Goal: Information Seeking & Learning: Find specific fact

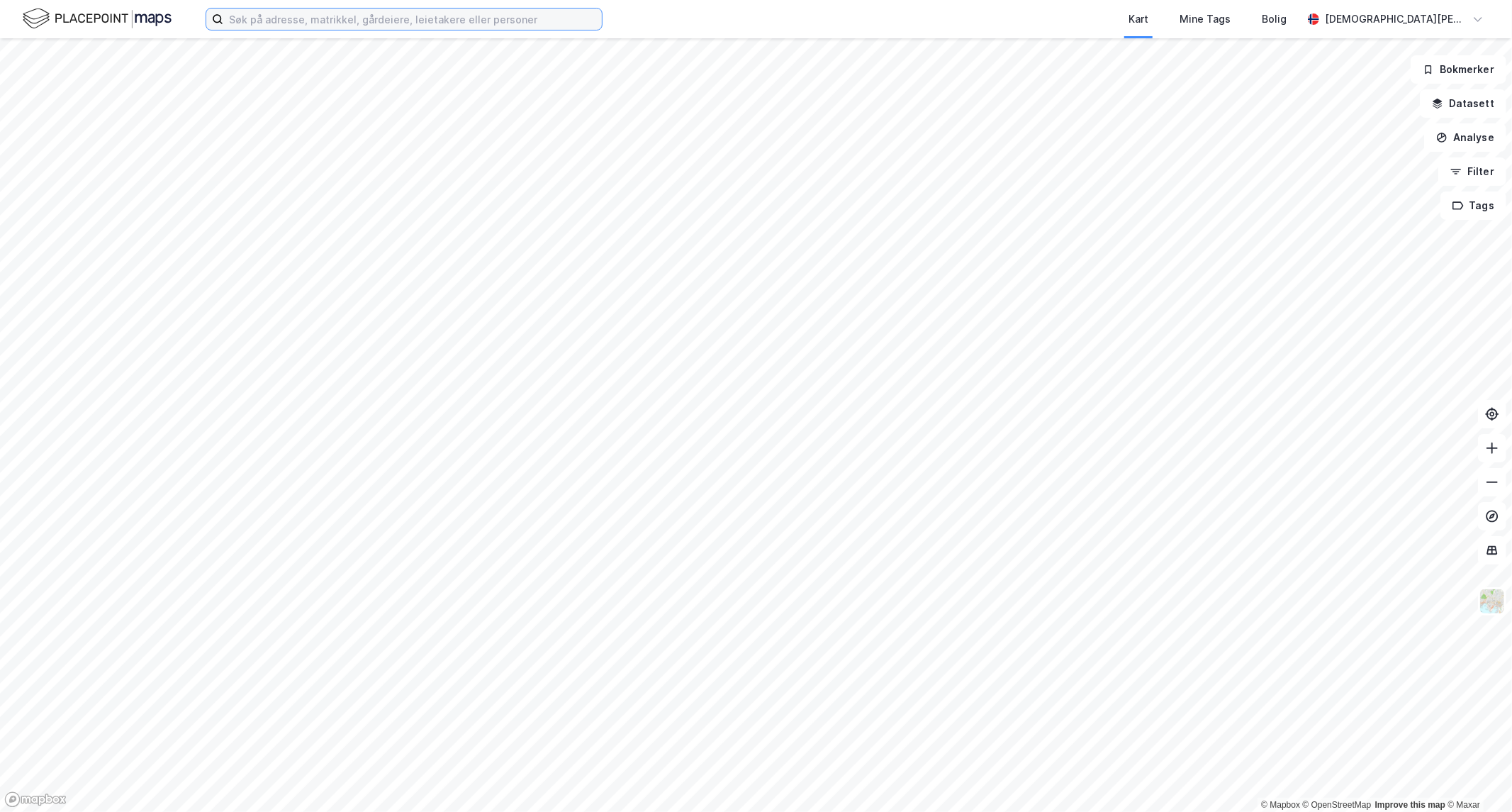
click at [454, 13] on input at bounding box center [412, 19] width 378 height 21
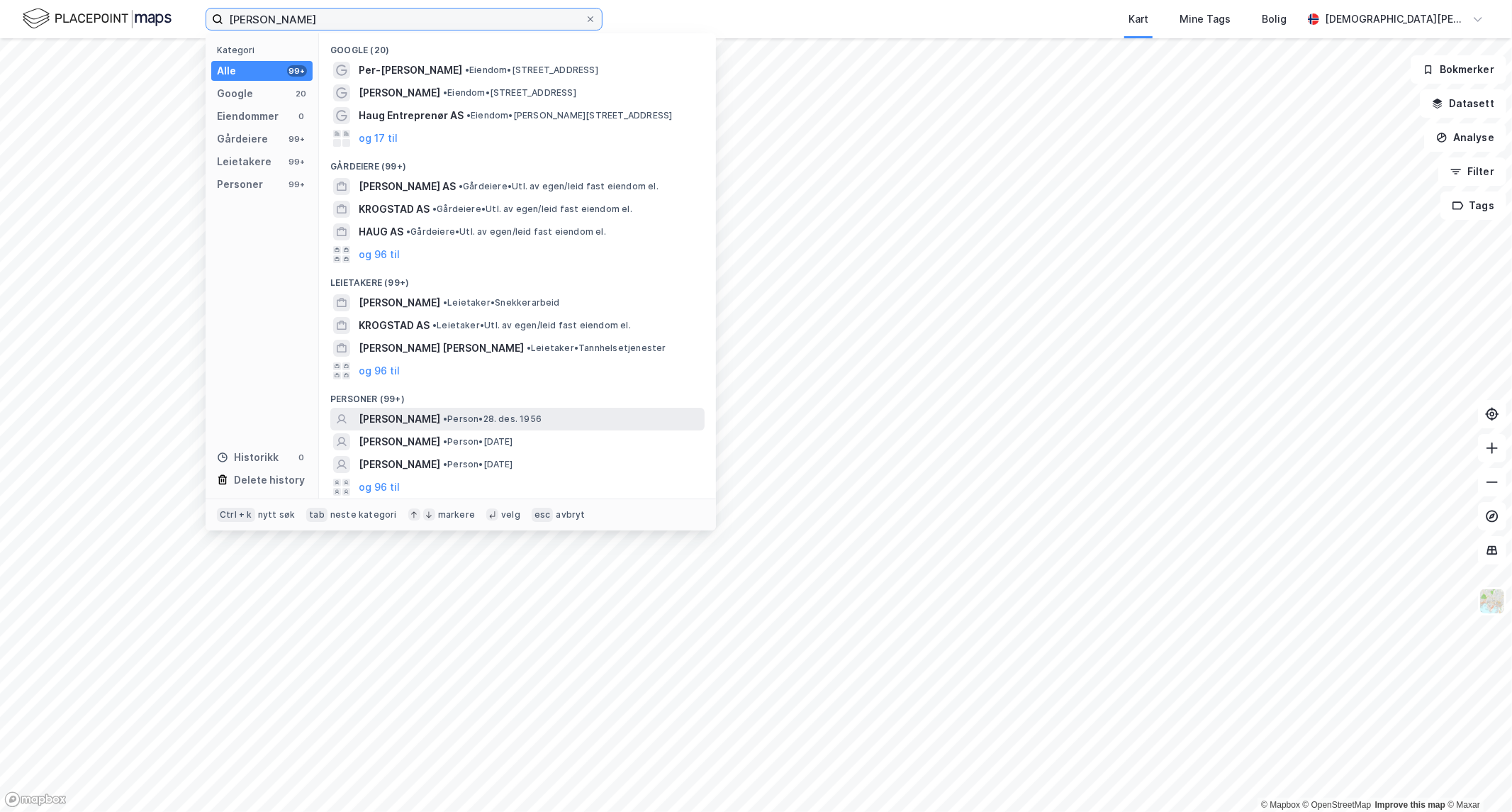
type input "[PERSON_NAME]"
click at [541, 414] on span "• Person • [DATE]" at bounding box center [492, 419] width 99 height 11
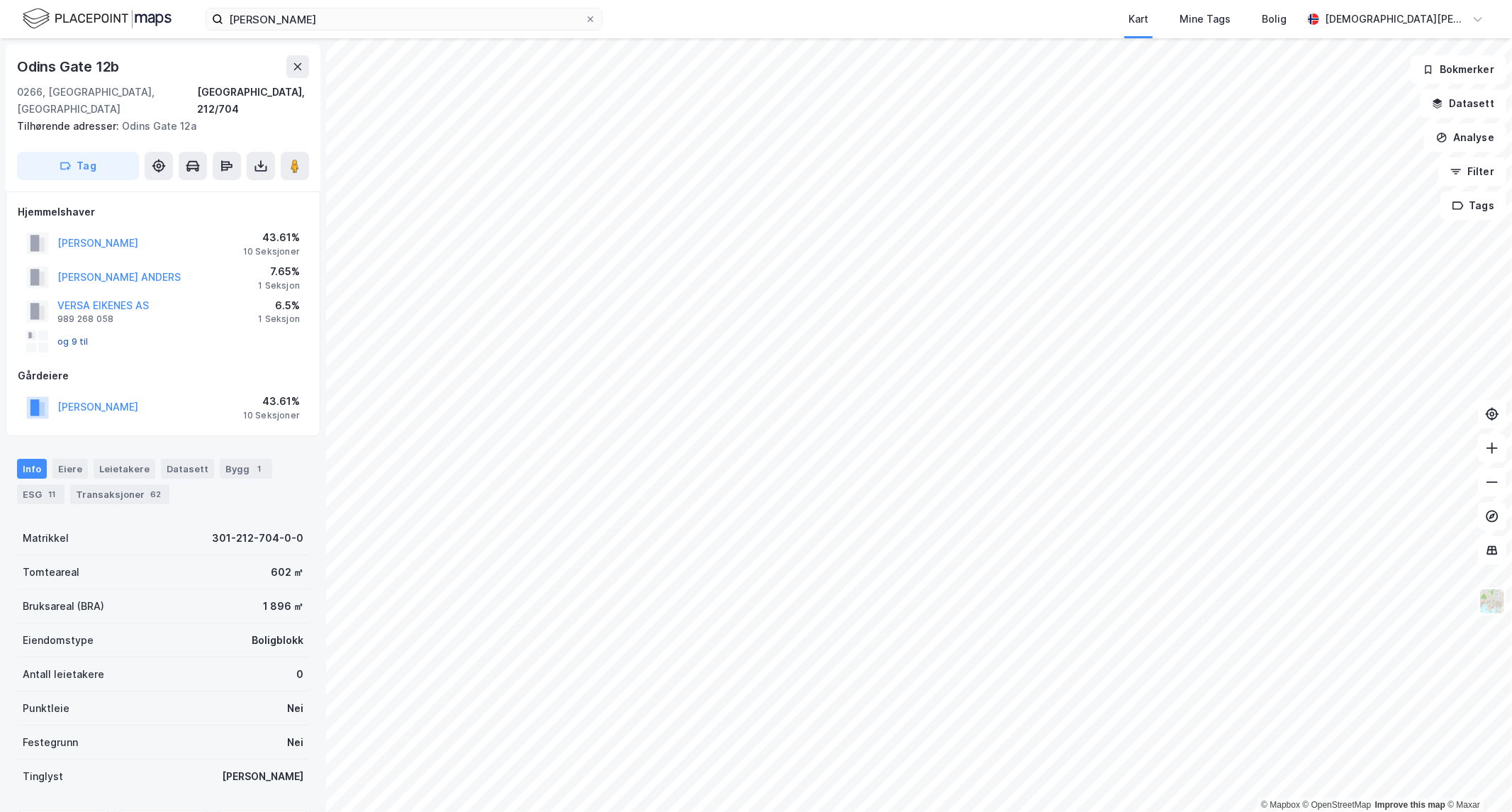
click at [0, 0] on button "og 9 til" at bounding box center [0, 0] width 0 height 0
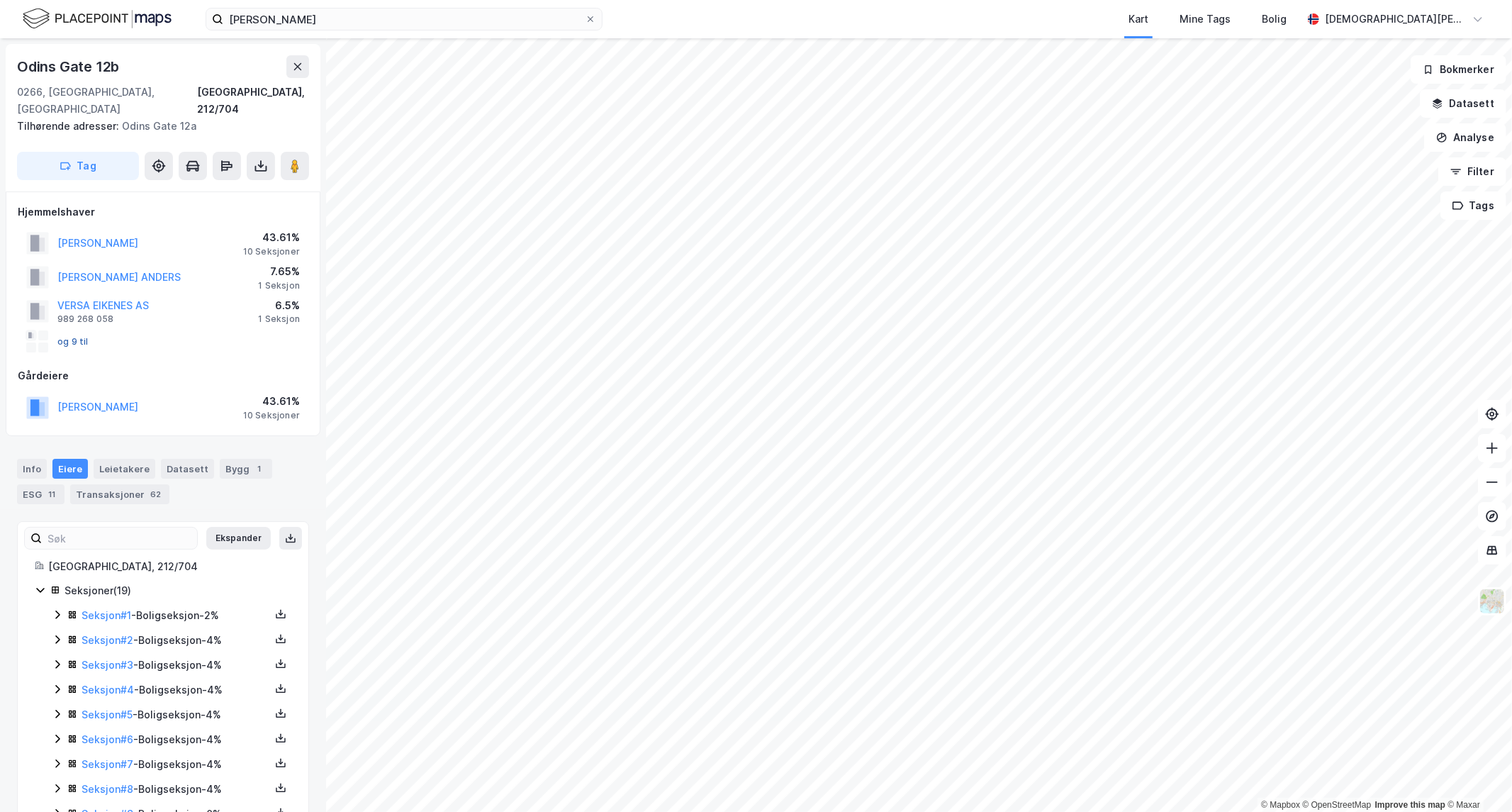
scroll to position [246, 0]
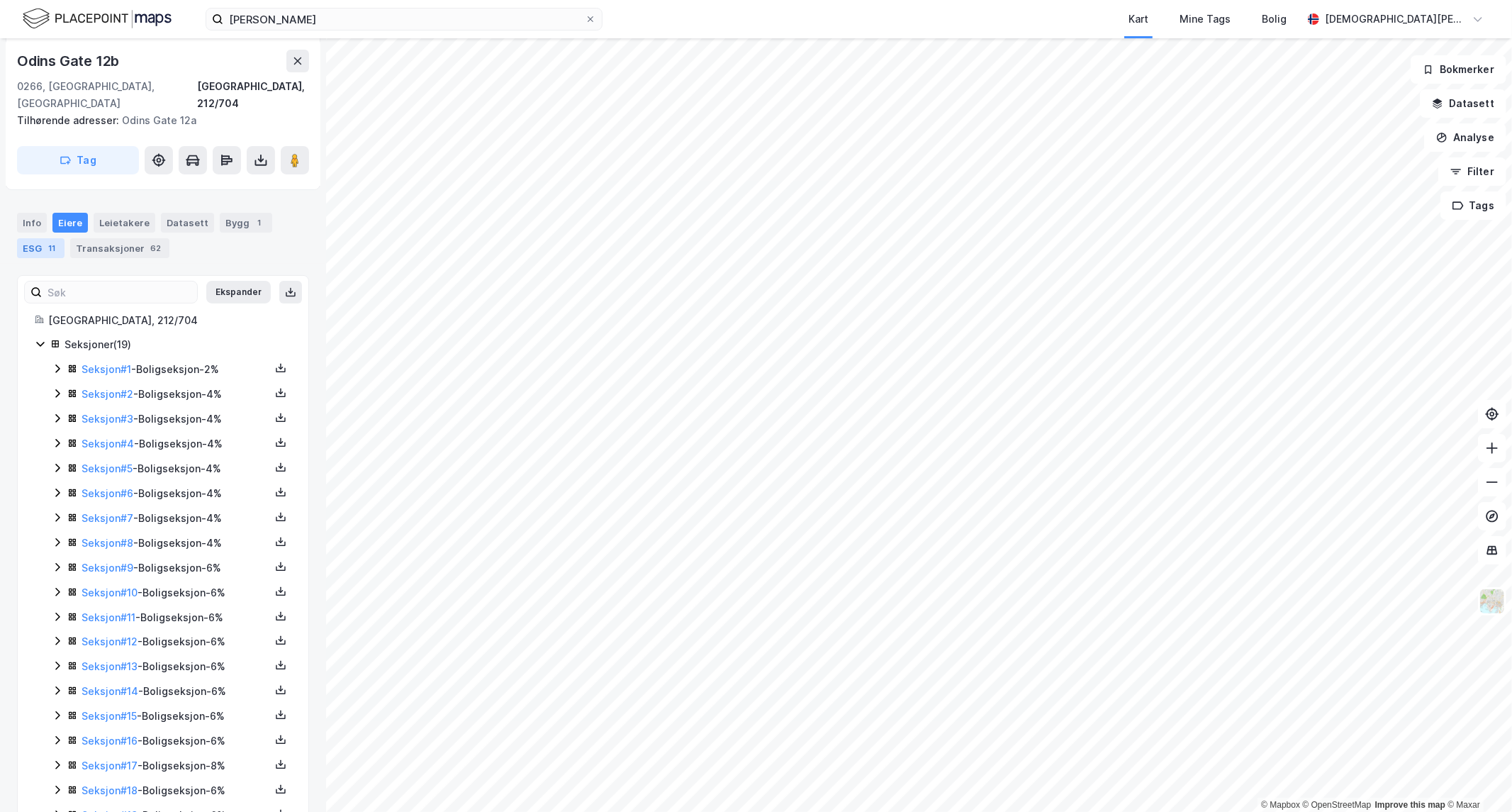
click at [55, 239] on div "ESG 11" at bounding box center [40, 248] width 47 height 20
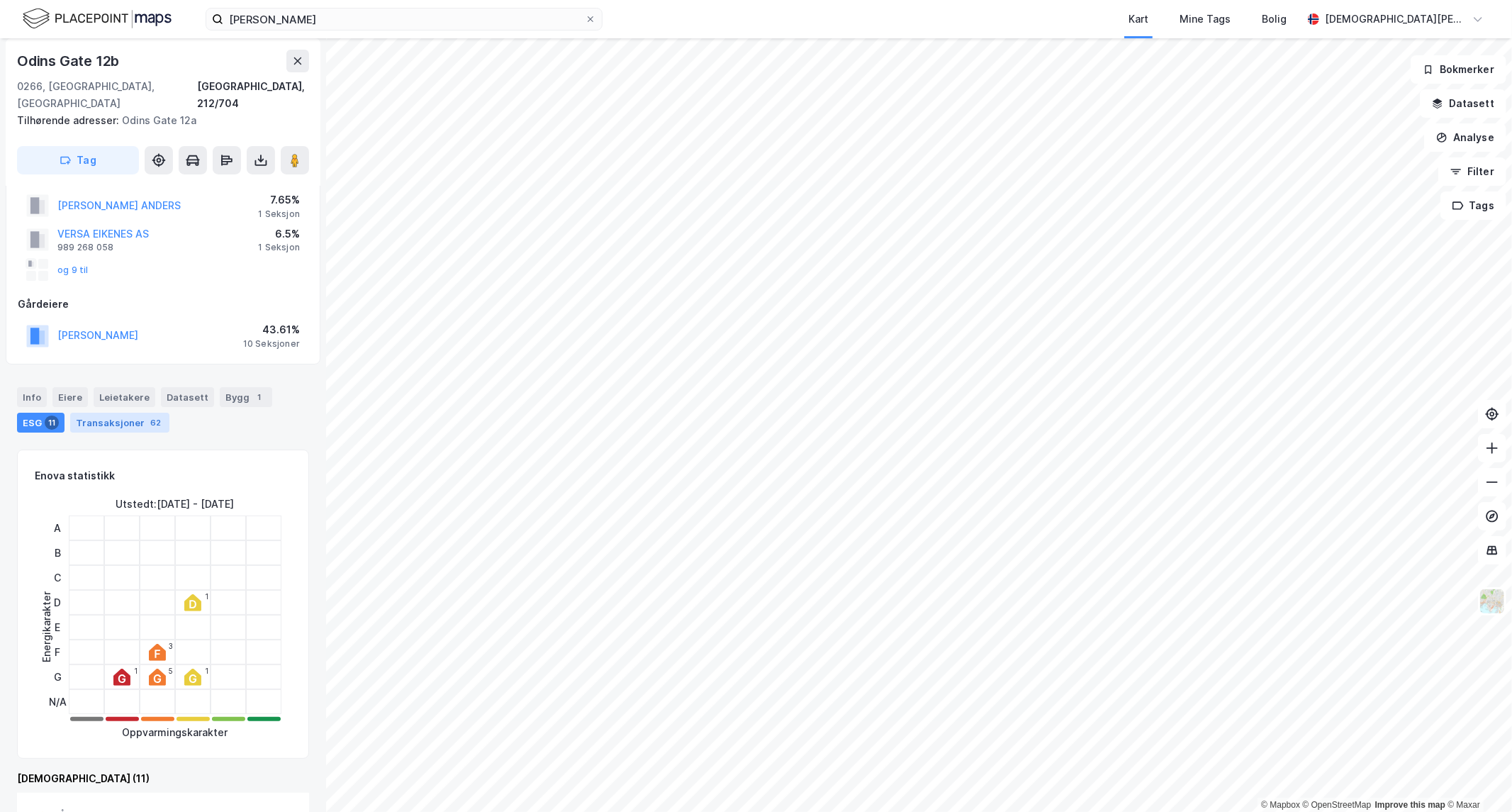
scroll to position [157, 0]
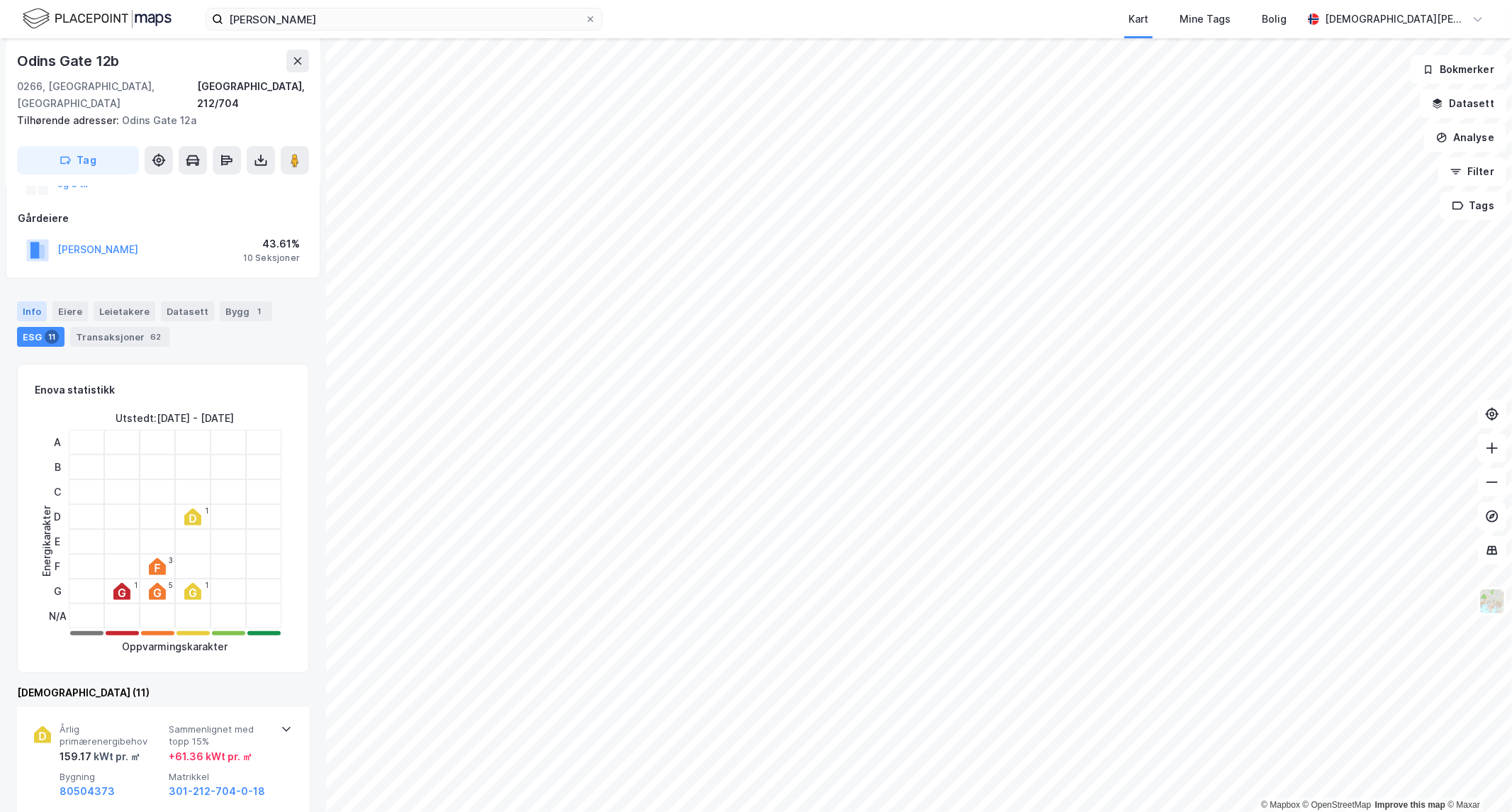
click at [35, 301] on div "Info" at bounding box center [31, 311] width 30 height 20
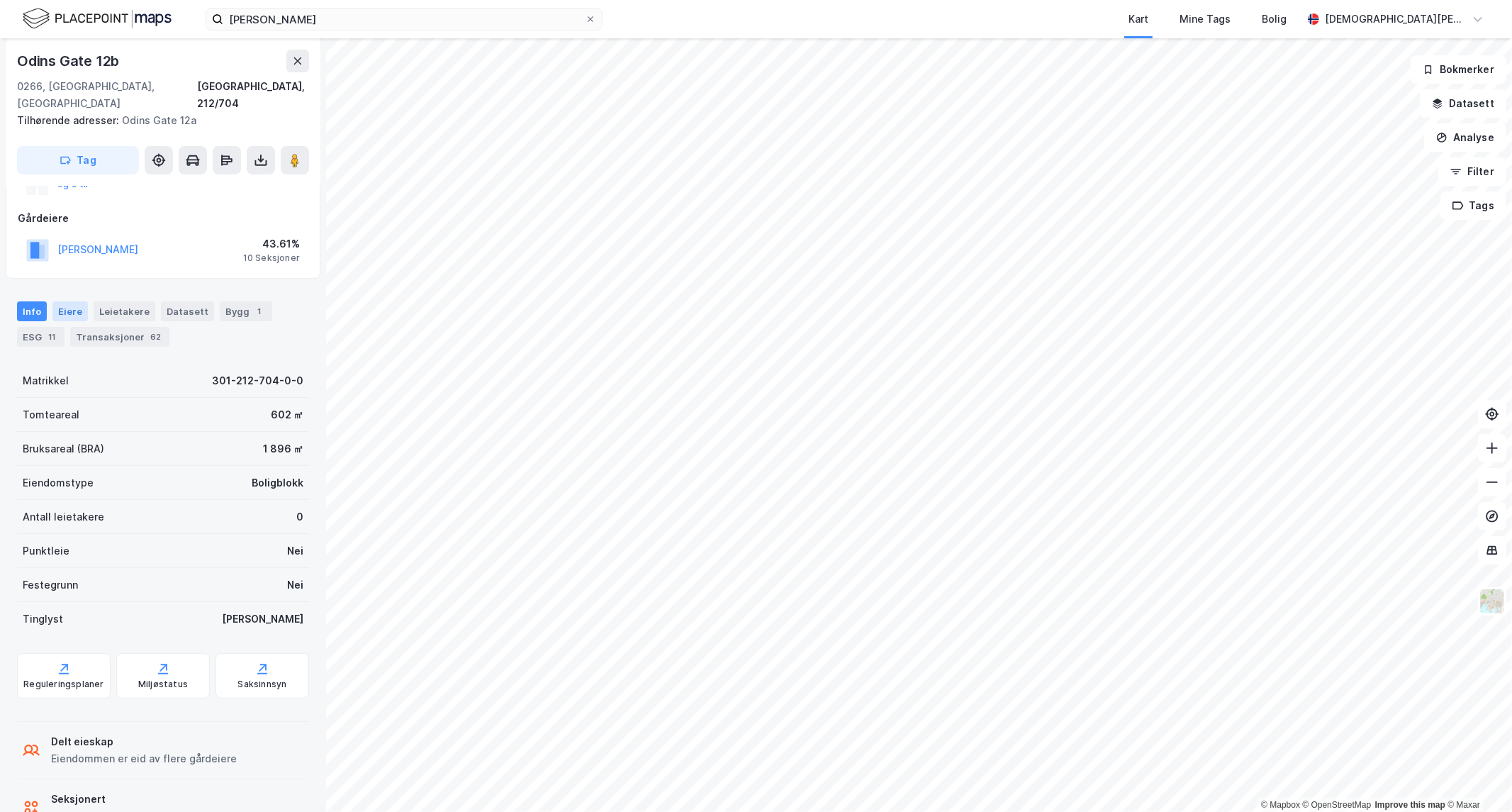
click at [64, 301] on div "Eiere" at bounding box center [70, 311] width 35 height 20
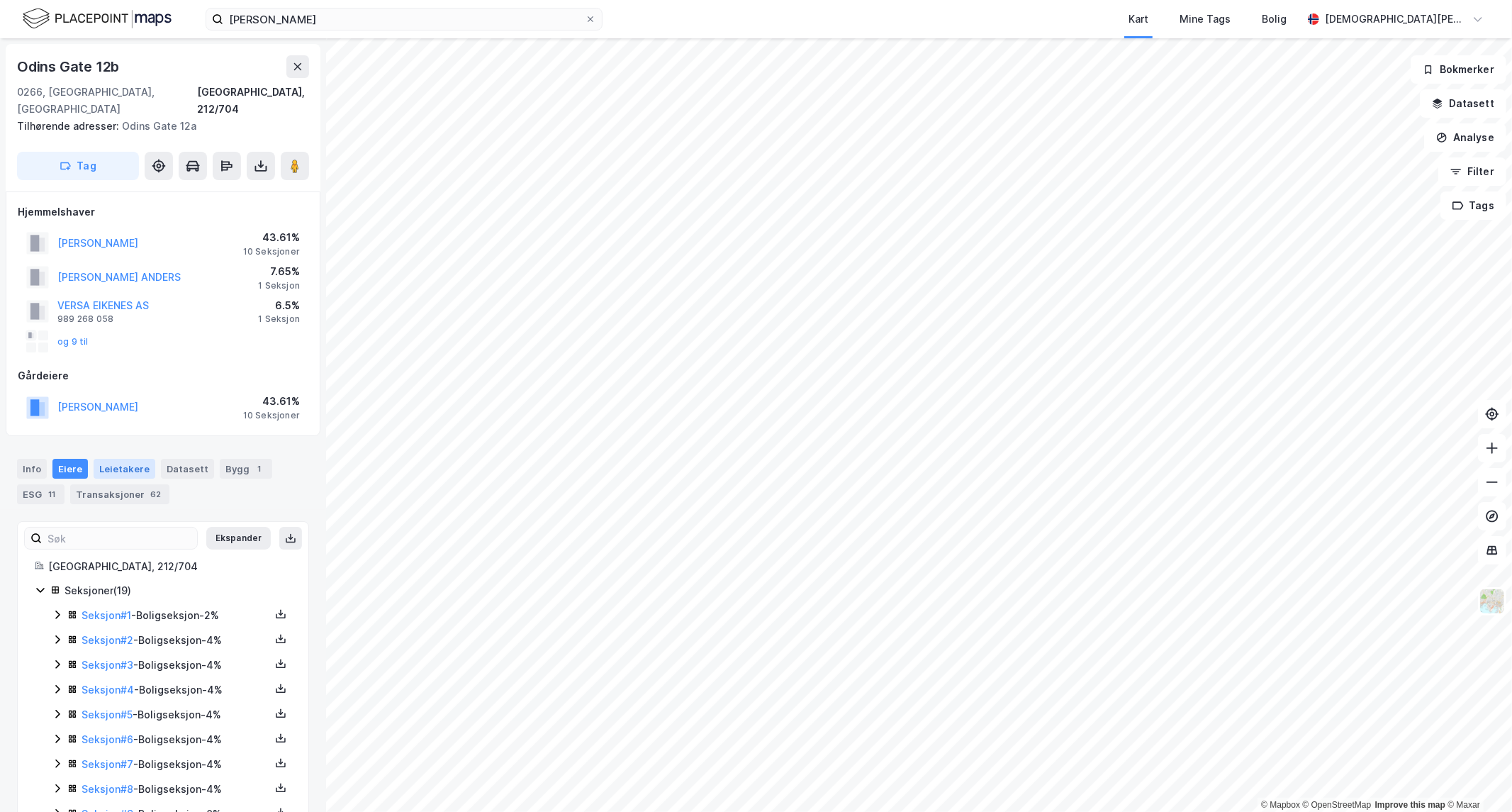
click at [128, 459] on div "Leietakere" at bounding box center [124, 468] width 62 height 20
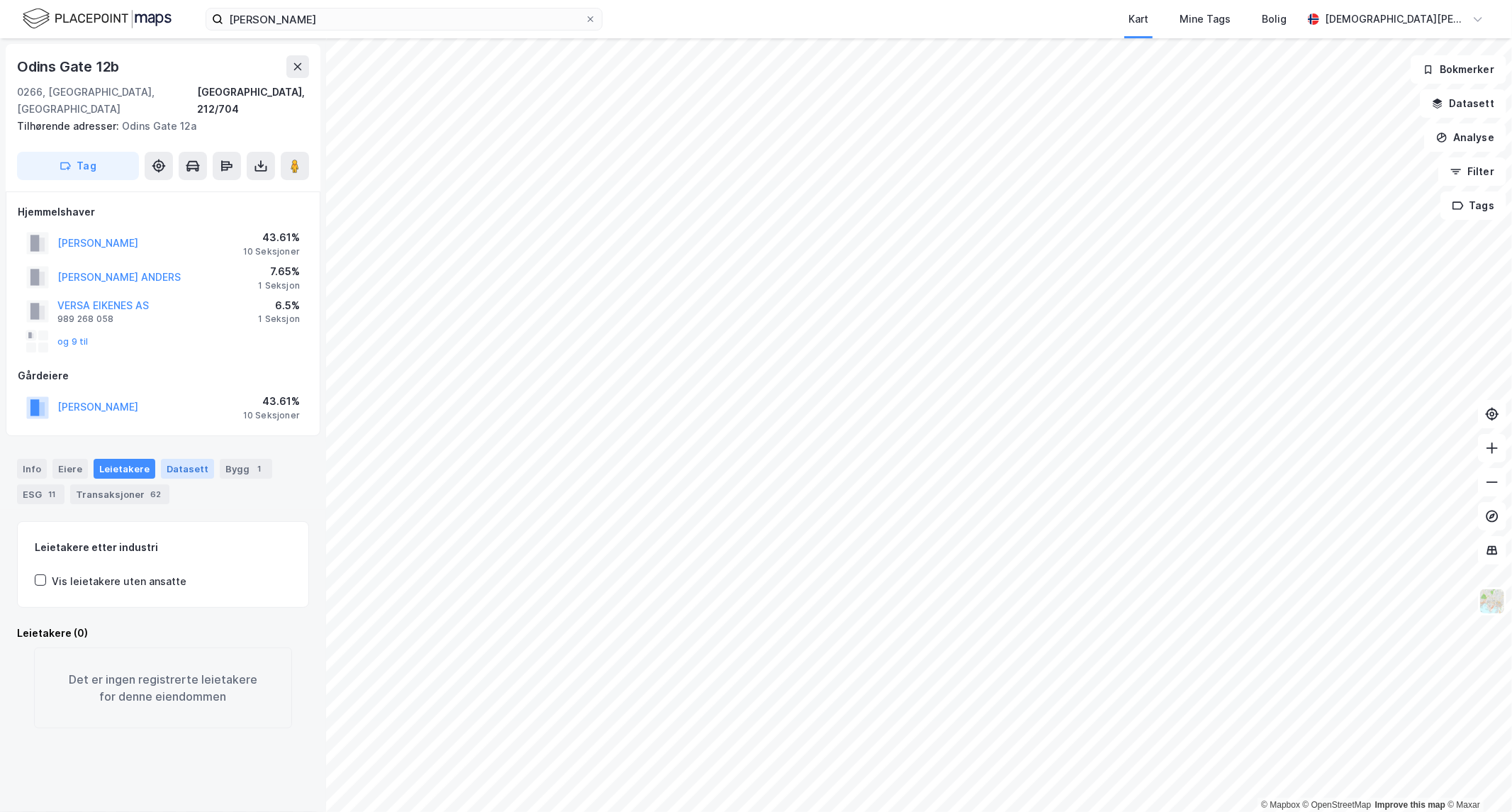
click at [187, 459] on div "Datasett" at bounding box center [187, 468] width 53 height 20
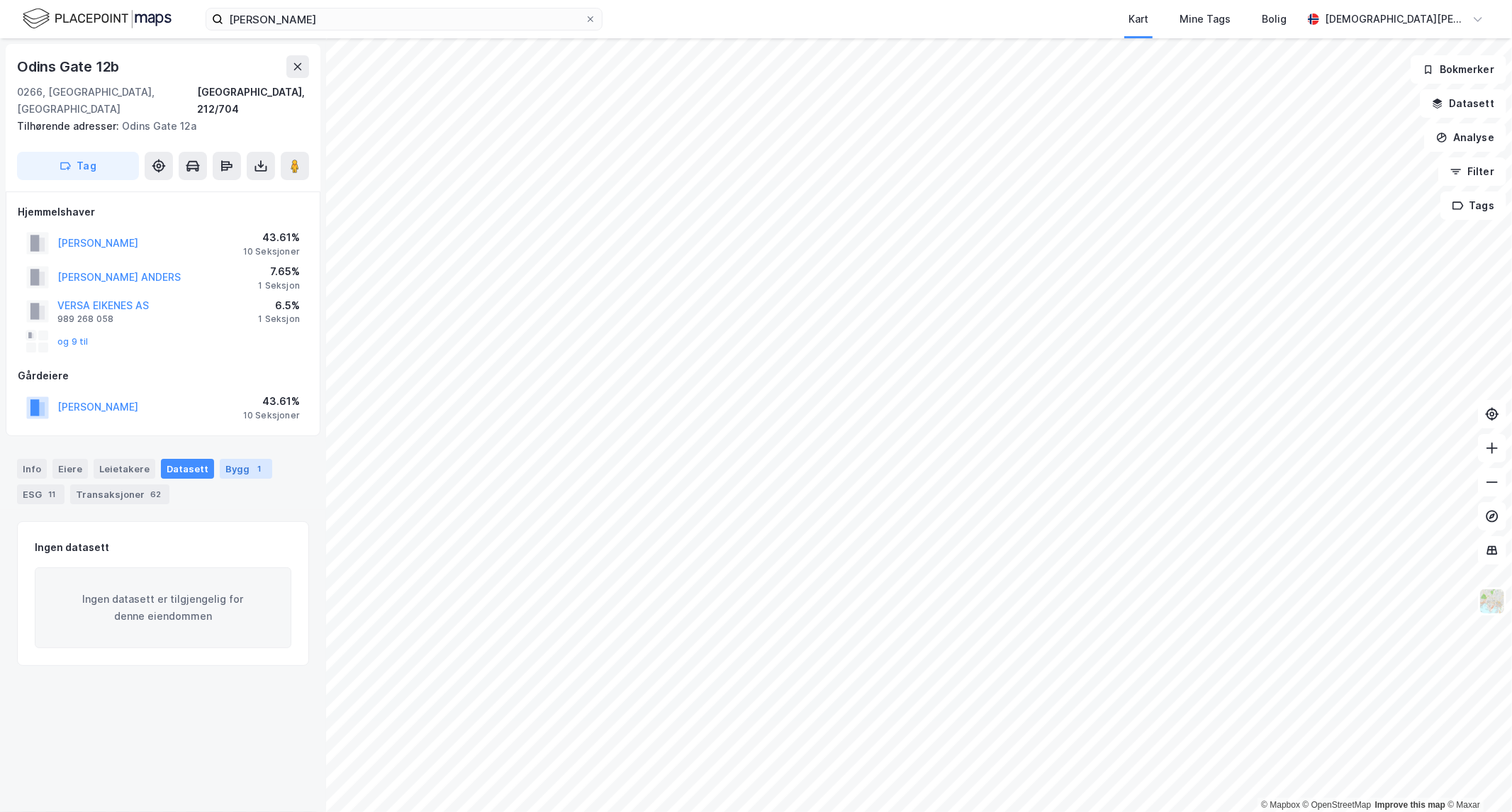
click at [227, 459] on div "Bygg 1" at bounding box center [246, 468] width 52 height 20
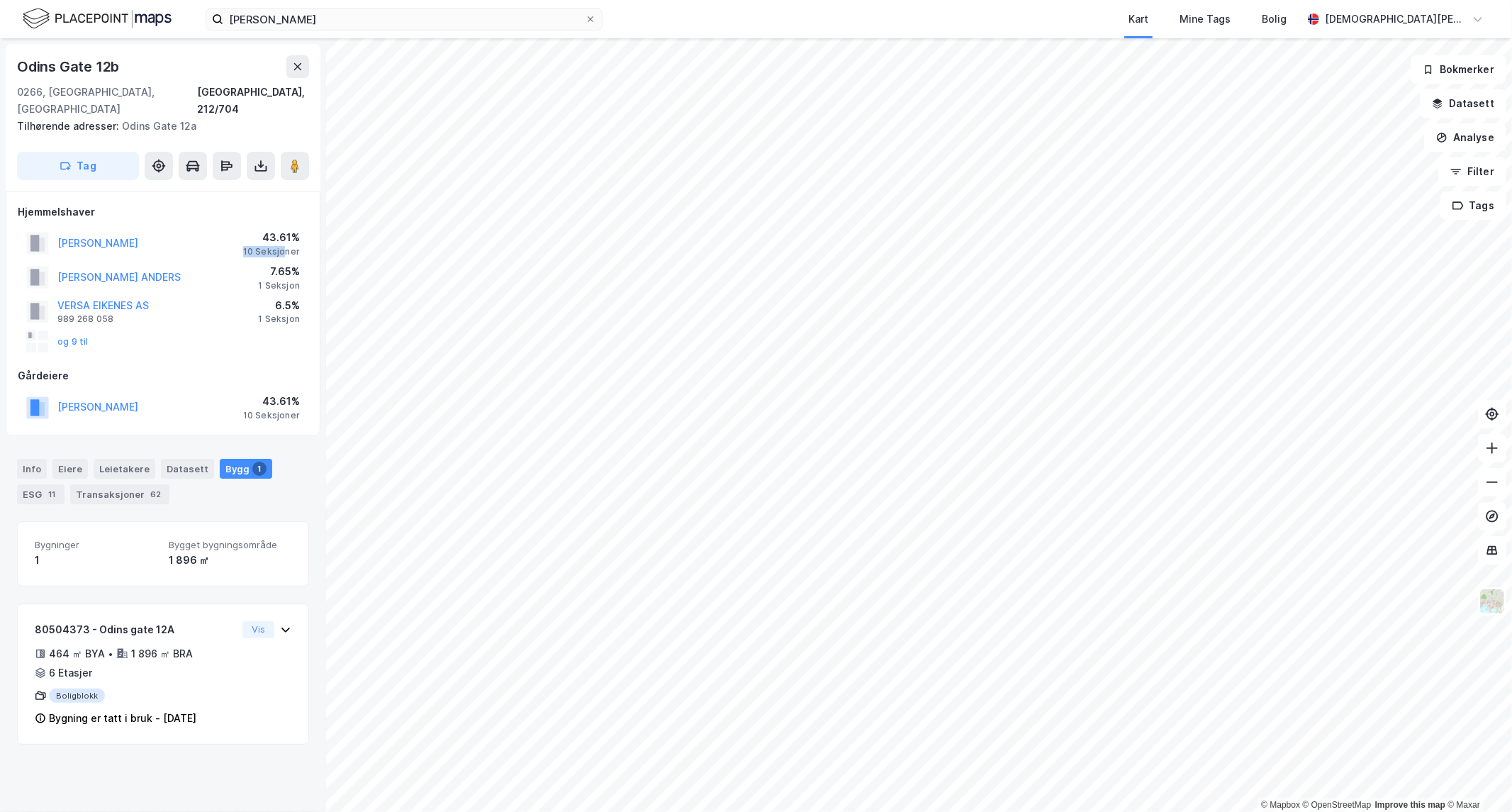
drag, startPoint x: 244, startPoint y: 232, endPoint x: 285, endPoint y: 239, distance: 41.6
click at [285, 239] on div "[PERSON_NAME] 43.61% 10 Seksjoner" at bounding box center [163, 243] width 291 height 34
click at [285, 246] on div "10 Seksjoner" at bounding box center [271, 251] width 57 height 11
drag, startPoint x: 272, startPoint y: 242, endPoint x: 285, endPoint y: 242, distance: 13.0
click at [285, 242] on div "[PERSON_NAME] 43.61% 10 Seksjoner" at bounding box center [163, 243] width 291 height 34
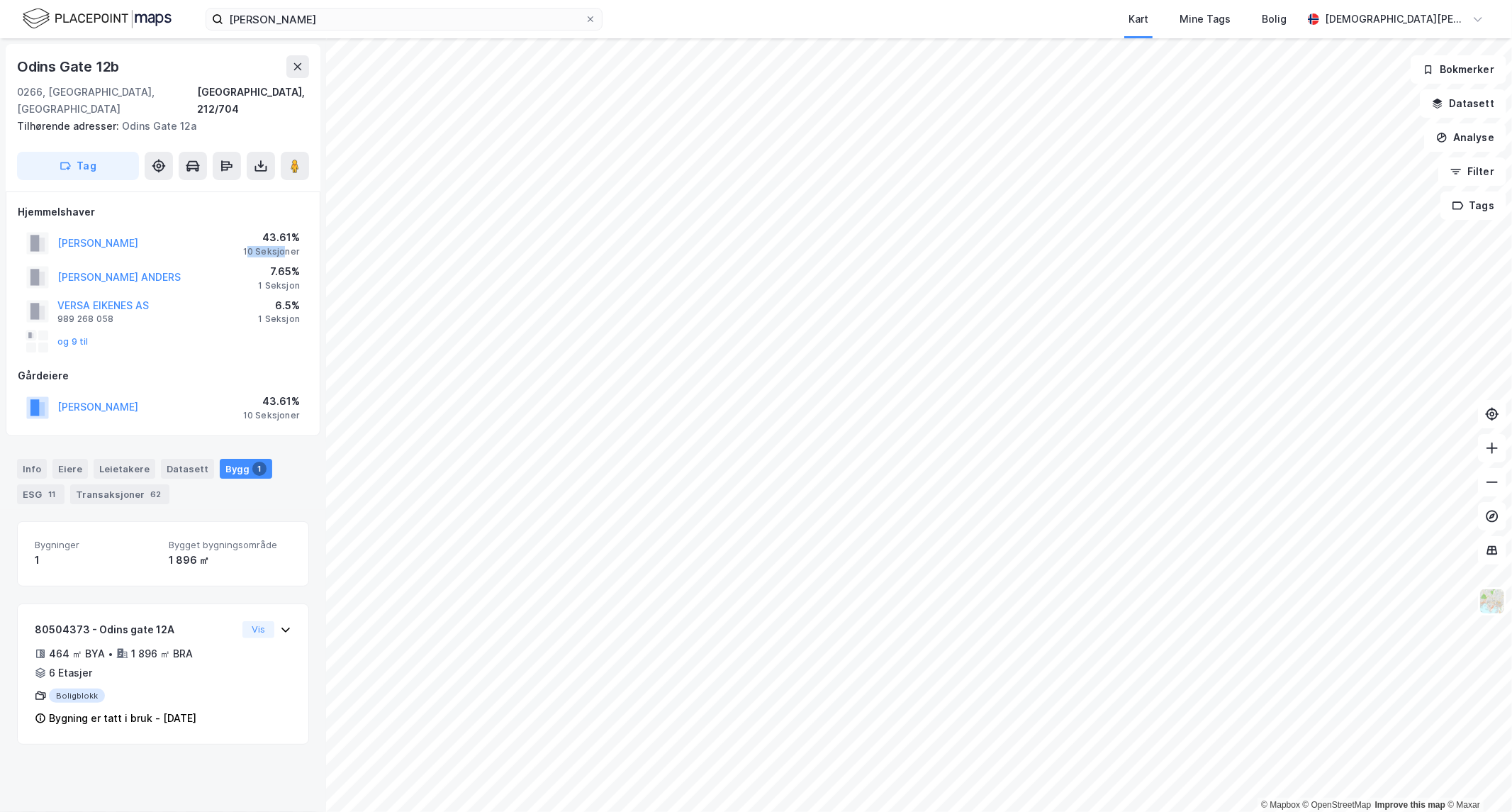
click at [285, 242] on div "[PERSON_NAME] 43.61% 10 Seksjoner" at bounding box center [163, 243] width 291 height 34
